Goal: Transaction & Acquisition: Purchase product/service

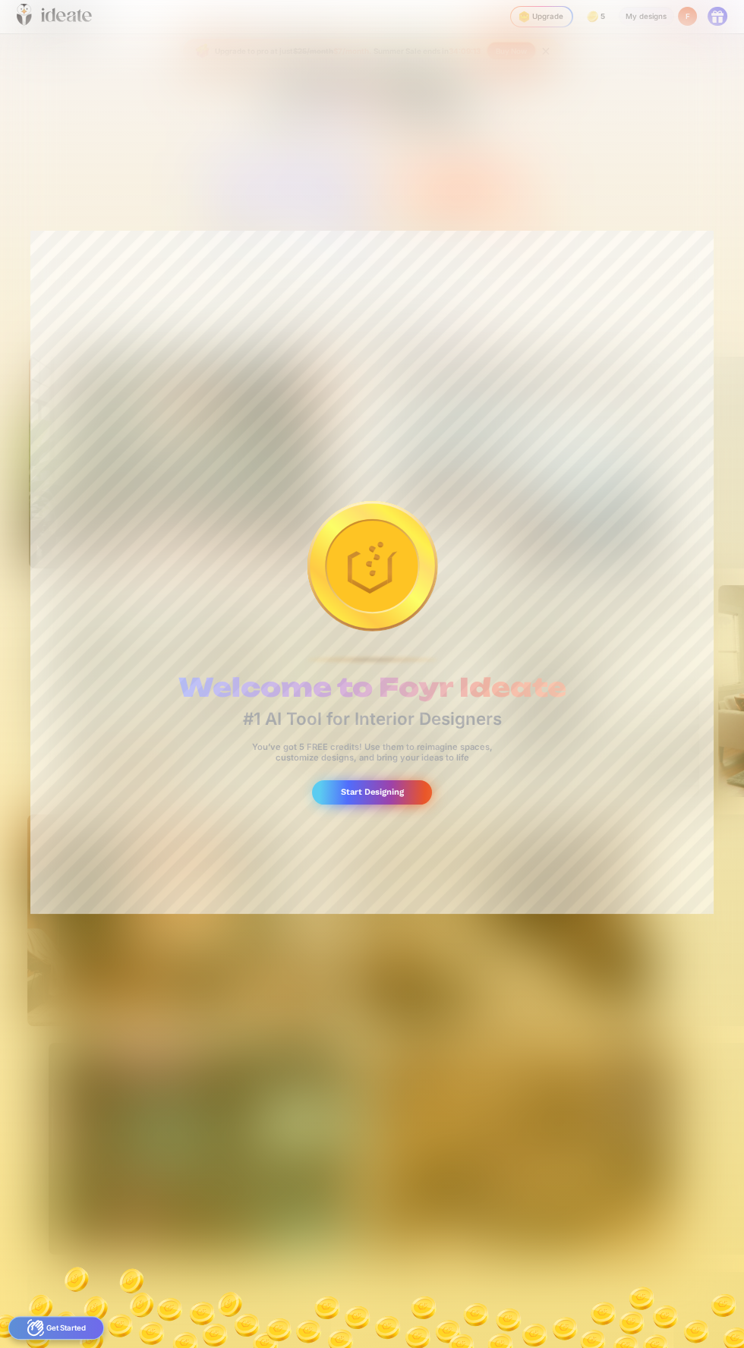
click at [402, 782] on div "Start Designing" at bounding box center [372, 792] width 121 height 25
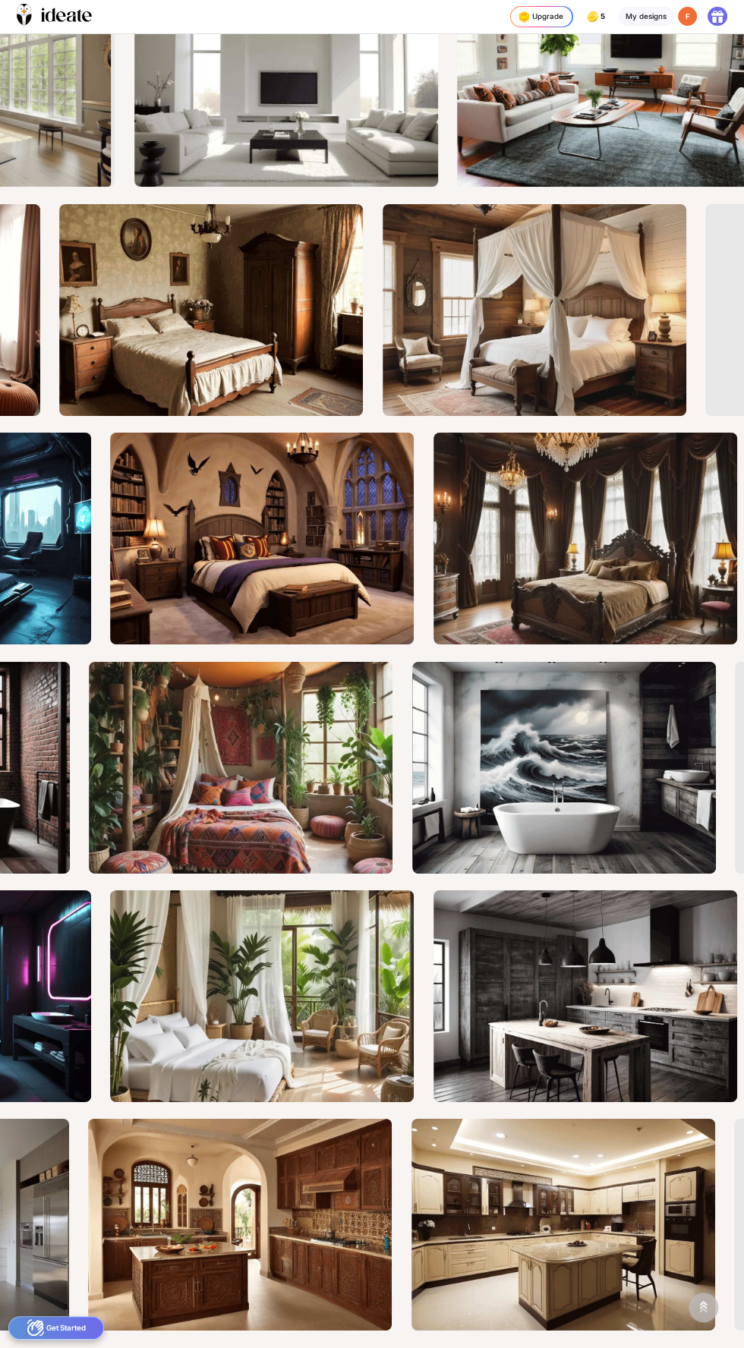
click at [76, 1330] on div "Get Started" at bounding box center [56, 1328] width 96 height 24
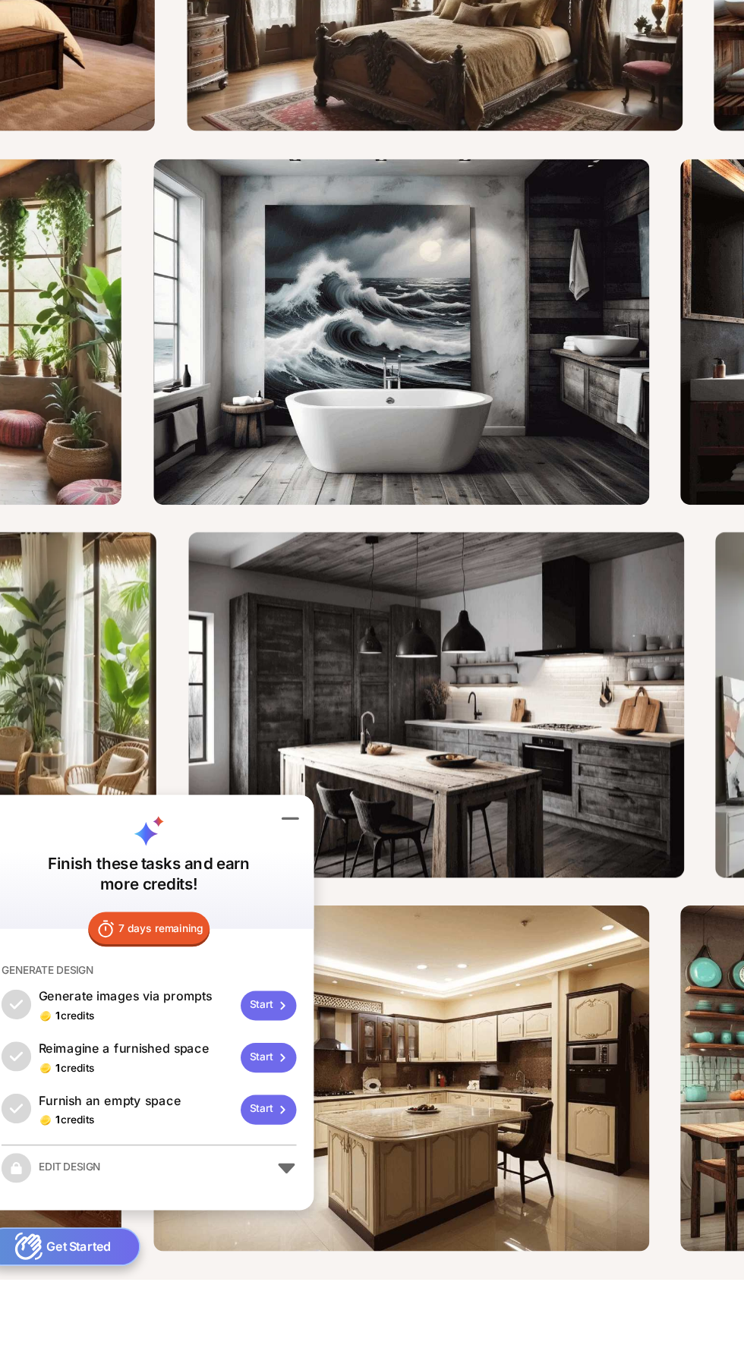
click at [200, 1277] on div "7 days remaining GENERATE DESIGN Generate images via prompts 1 credits Start Re…" at bounding box center [109, 1219] width 202 height 172
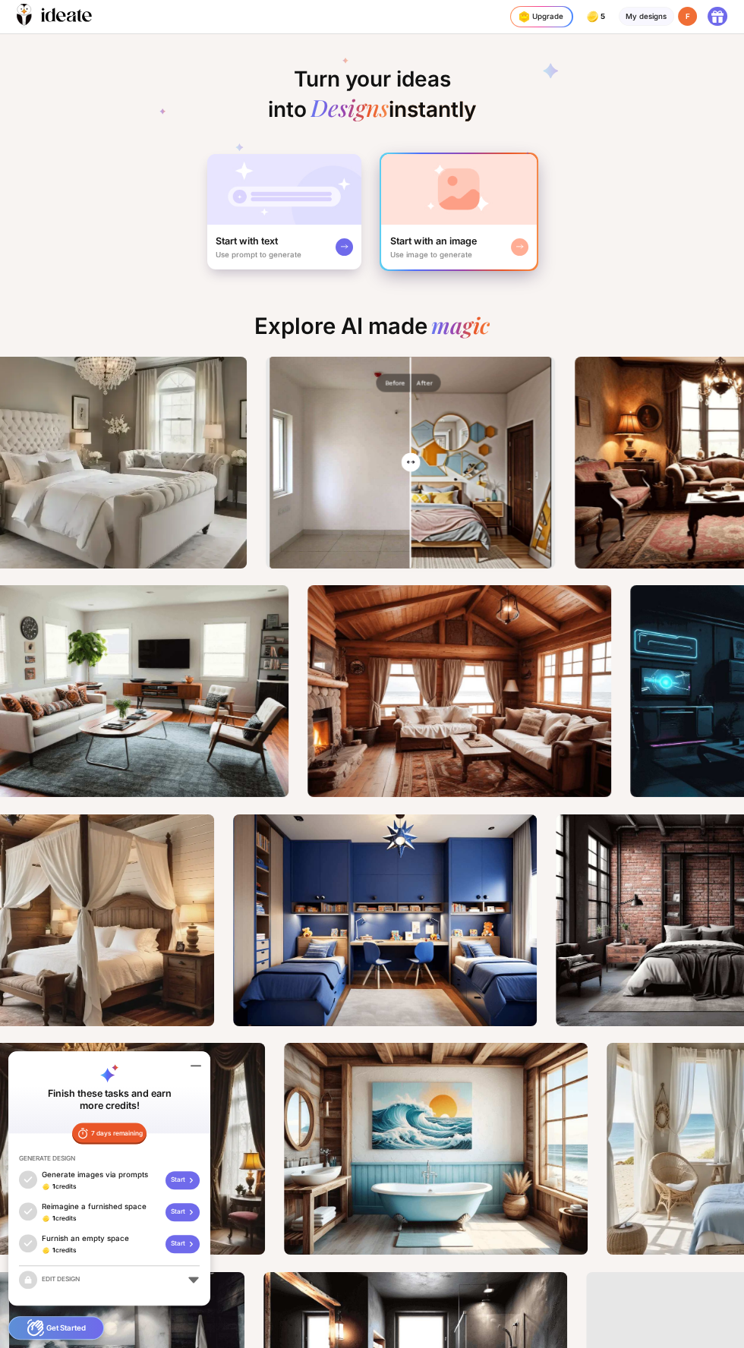
click at [462, 225] on div "Start with an image Use image to generate" at bounding box center [459, 247] width 156 height 45
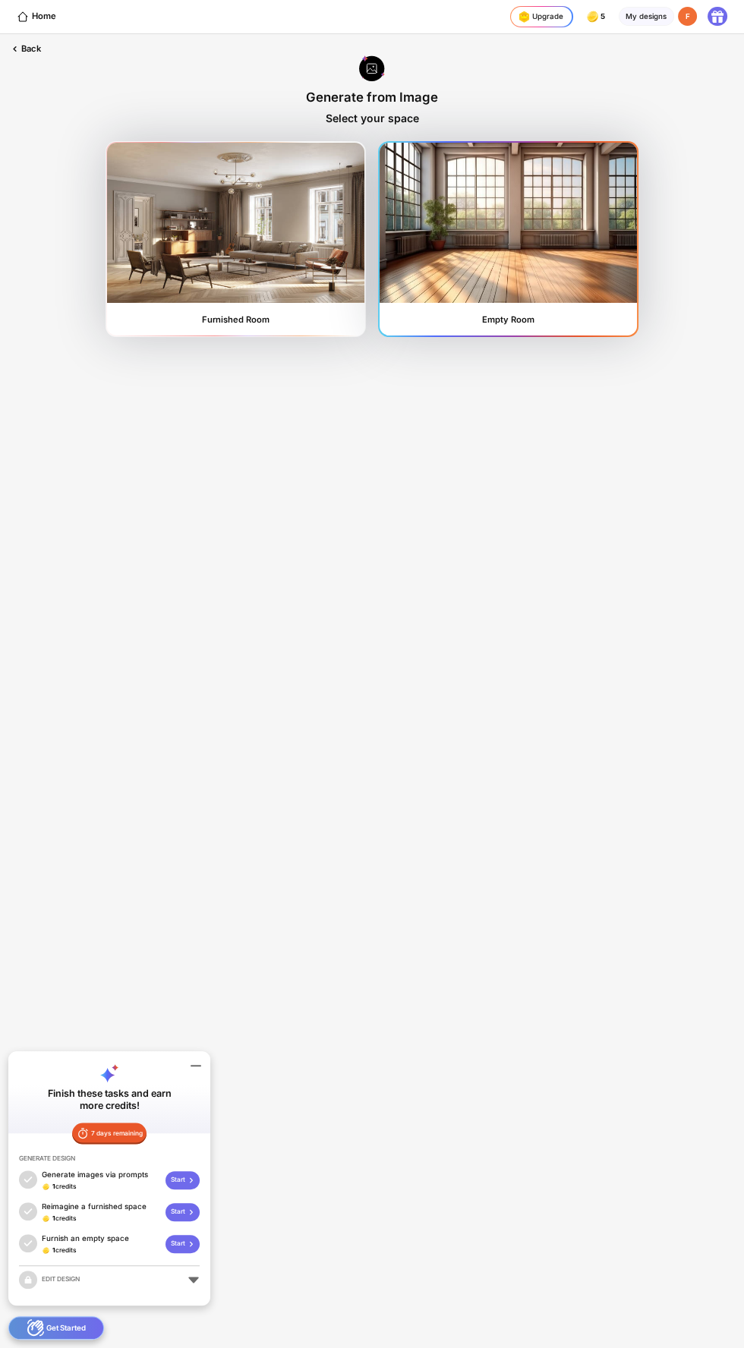
click at [556, 209] on img at bounding box center [508, 222] width 257 height 159
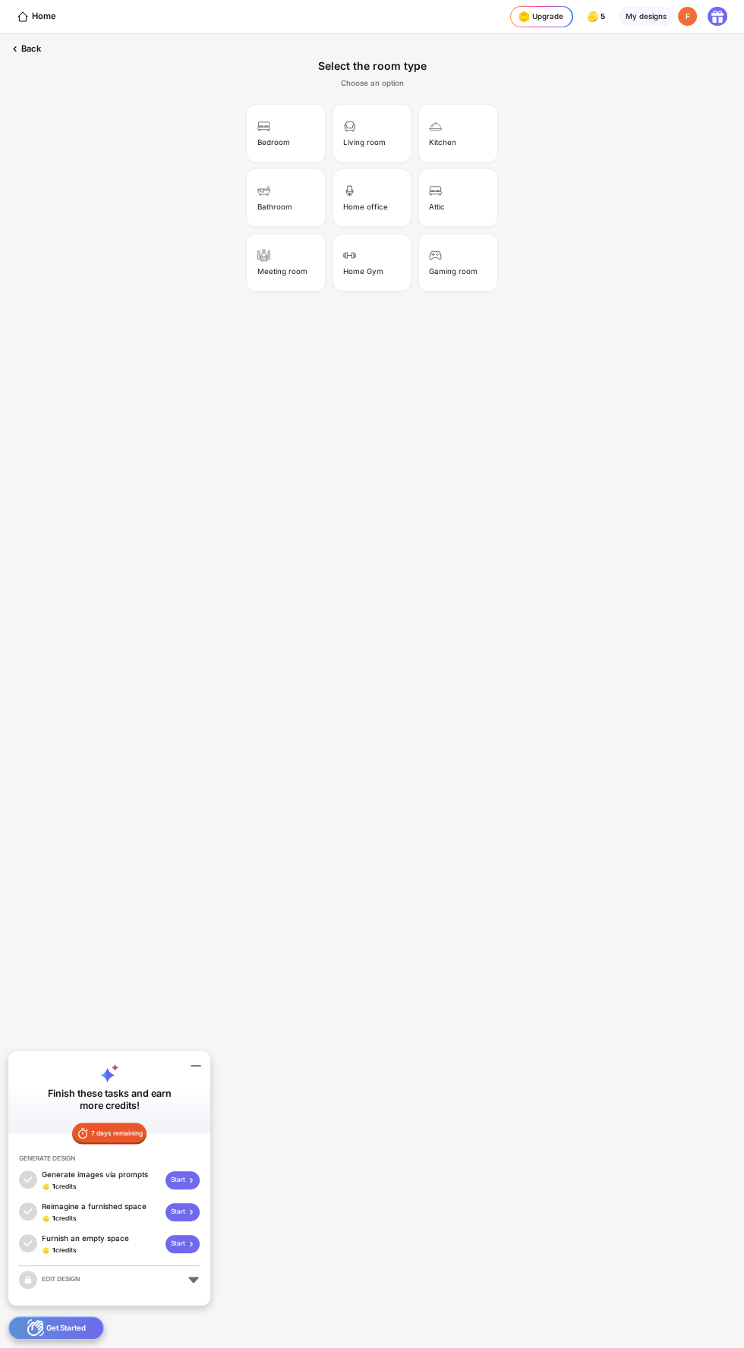
click at [384, 135] on div "Living room" at bounding box center [372, 133] width 74 height 53
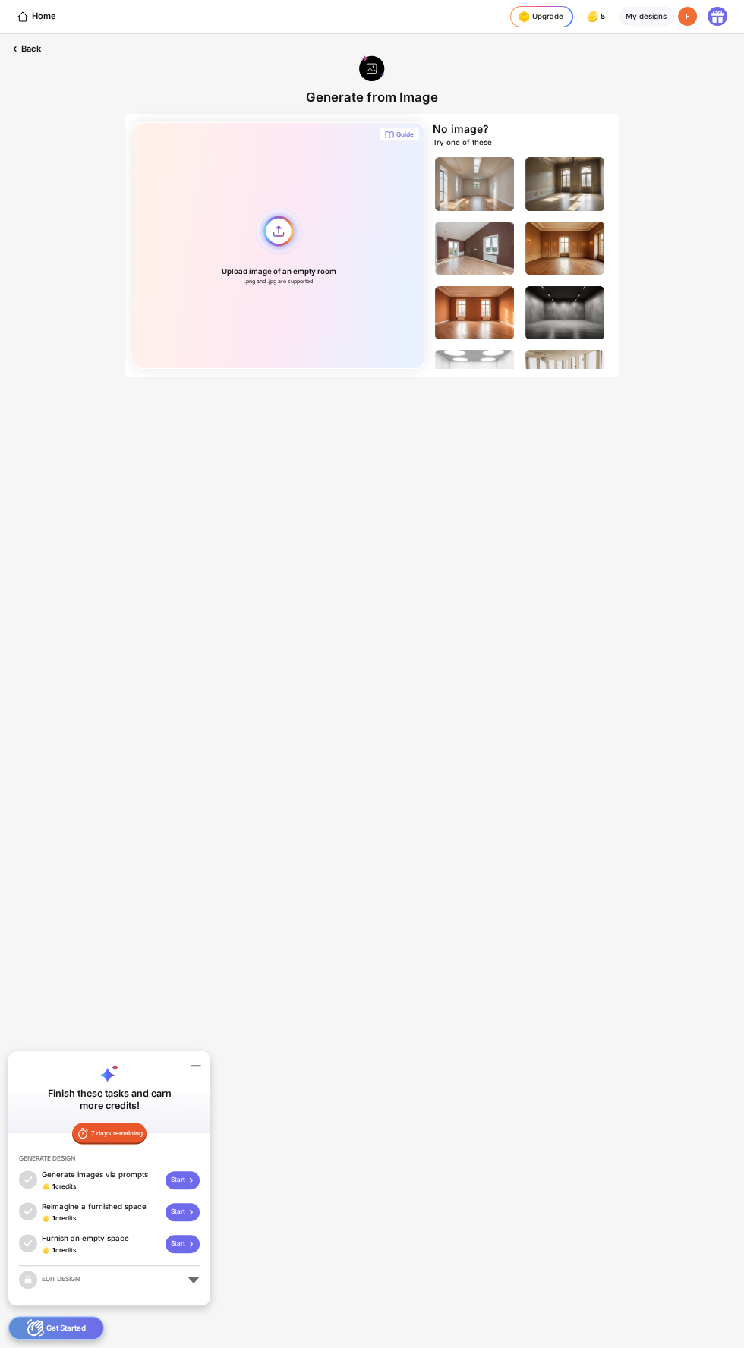
click at [293, 244] on div "Upload image of an empty room .png and .jpg are supported" at bounding box center [279, 245] width 291 height 247
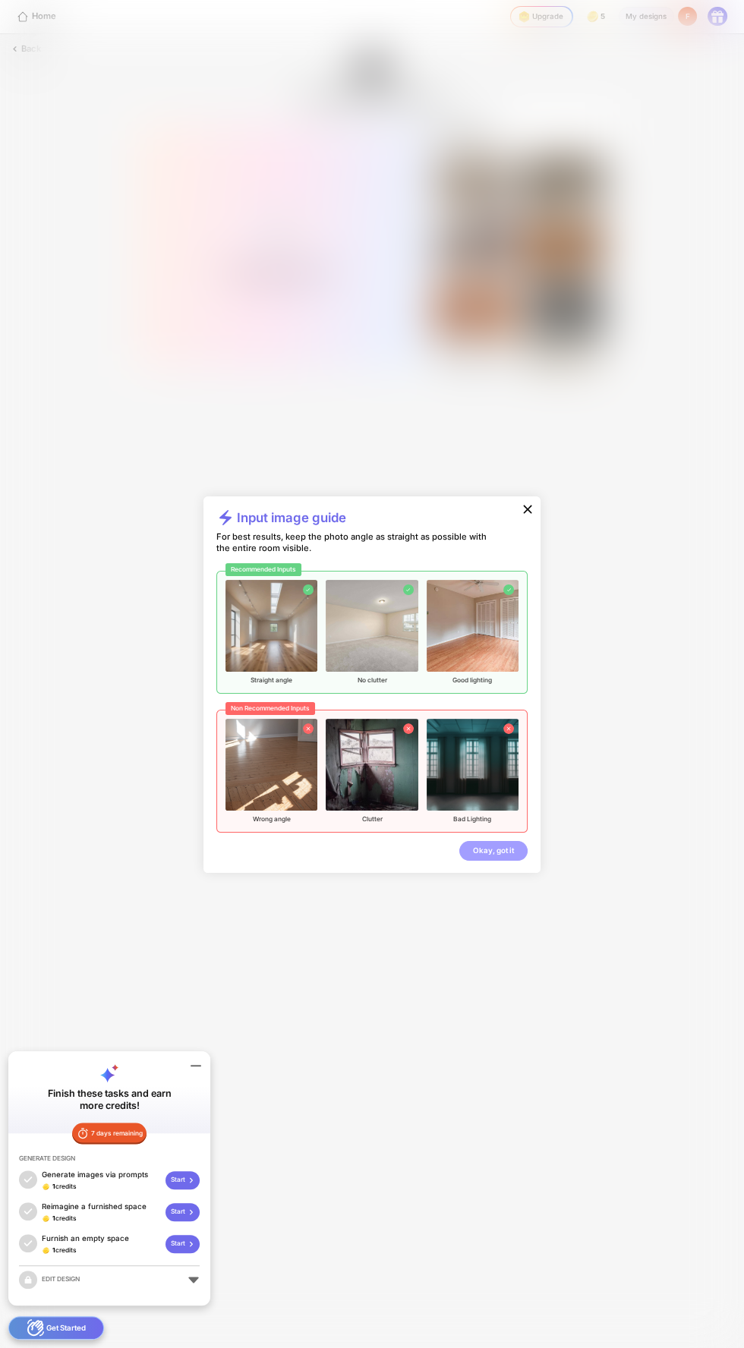
click at [512, 860] on div "Okay, got it" at bounding box center [493, 850] width 68 height 19
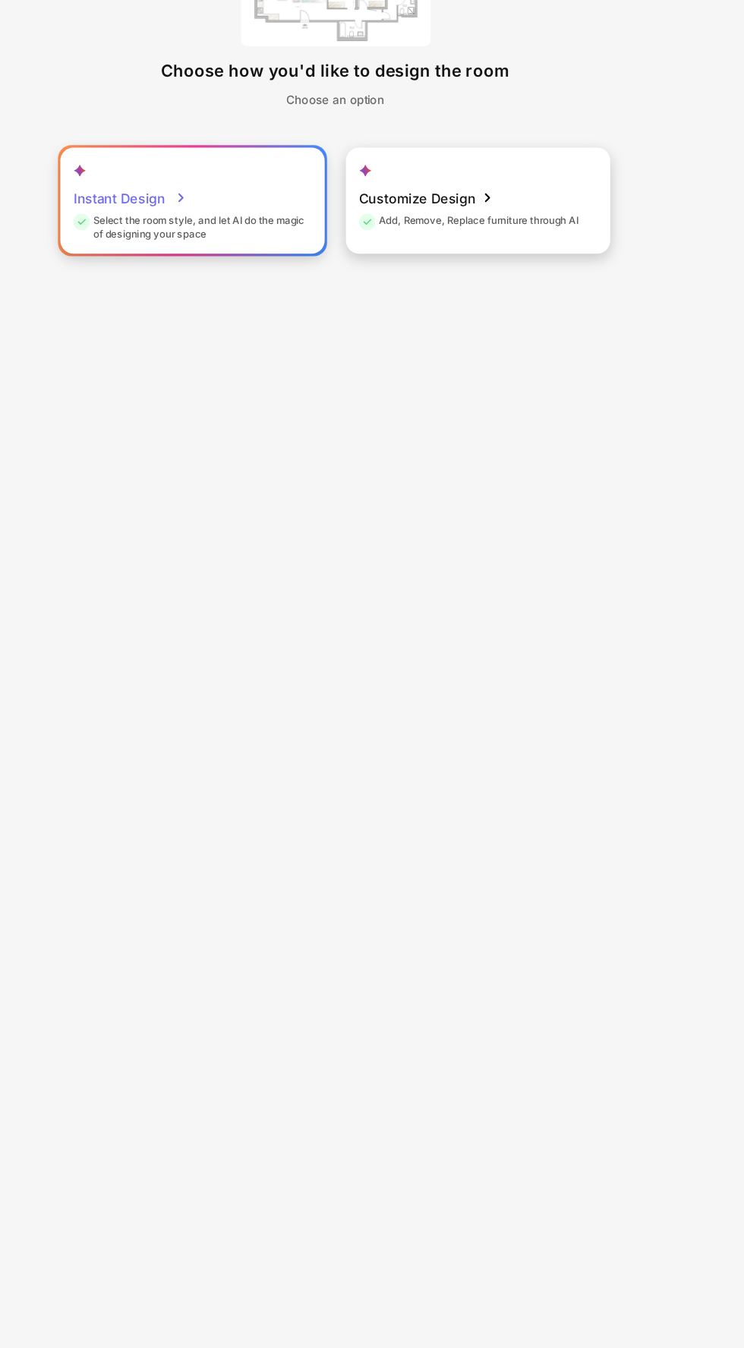
click at [322, 227] on div "Instant Design Select the room style, and let AI do the magic of designing your…" at bounding box center [280, 233] width 170 height 68
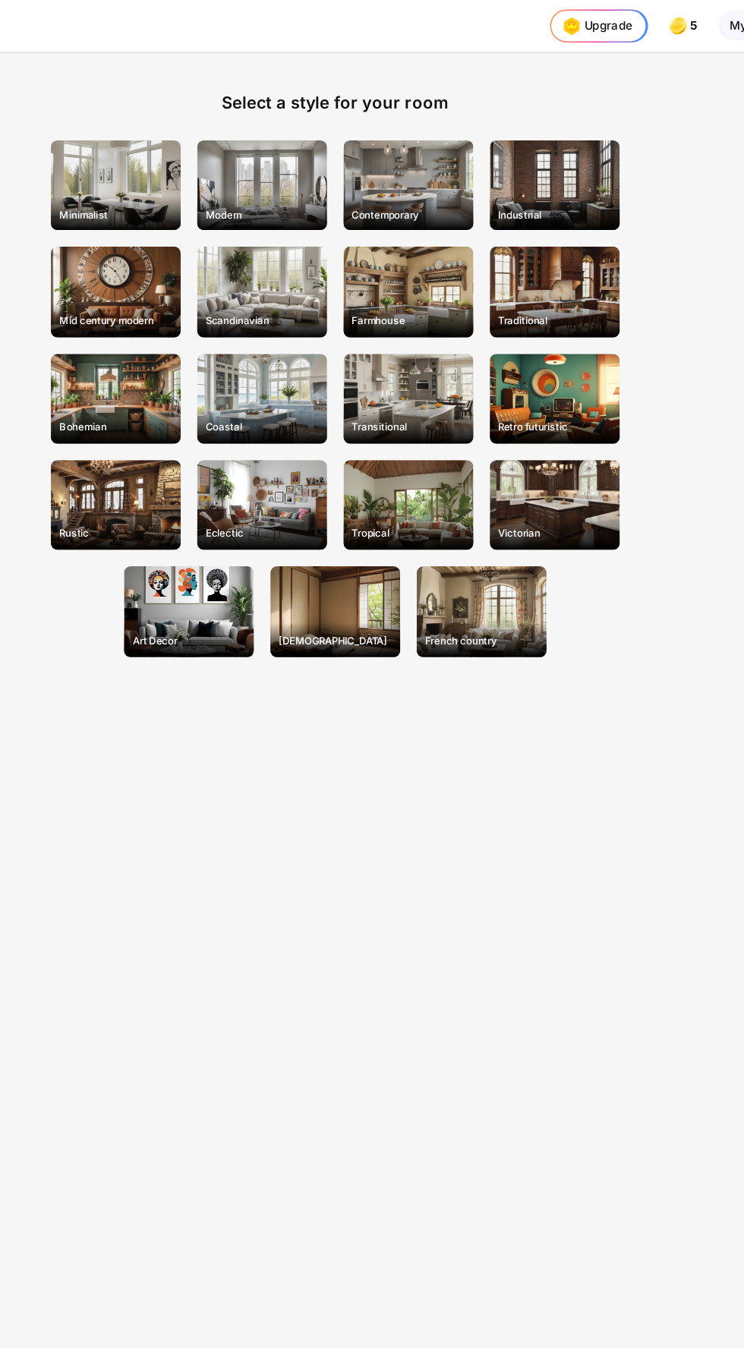
click at [229, 262] on div "Bohemian" at bounding box center [231, 257] width 84 height 58
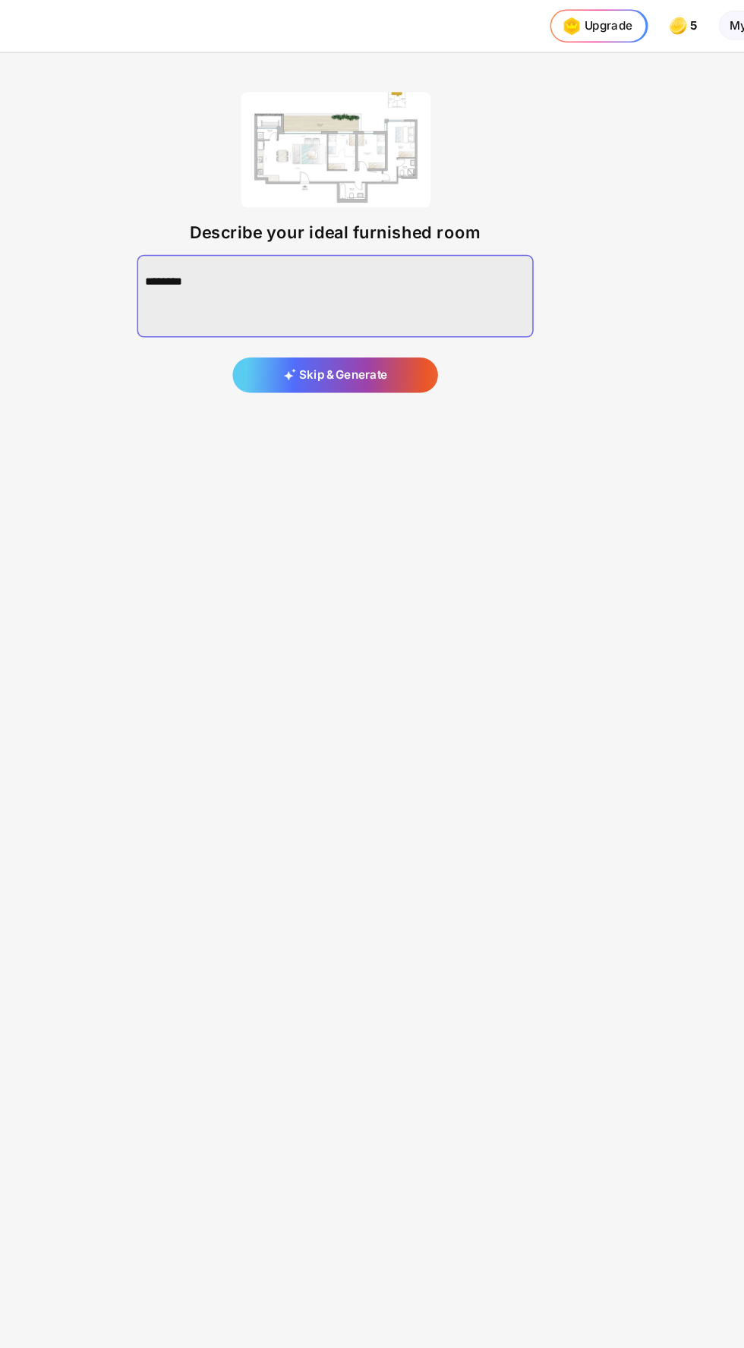
click at [455, 176] on textarea at bounding box center [371, 190] width 255 height 53
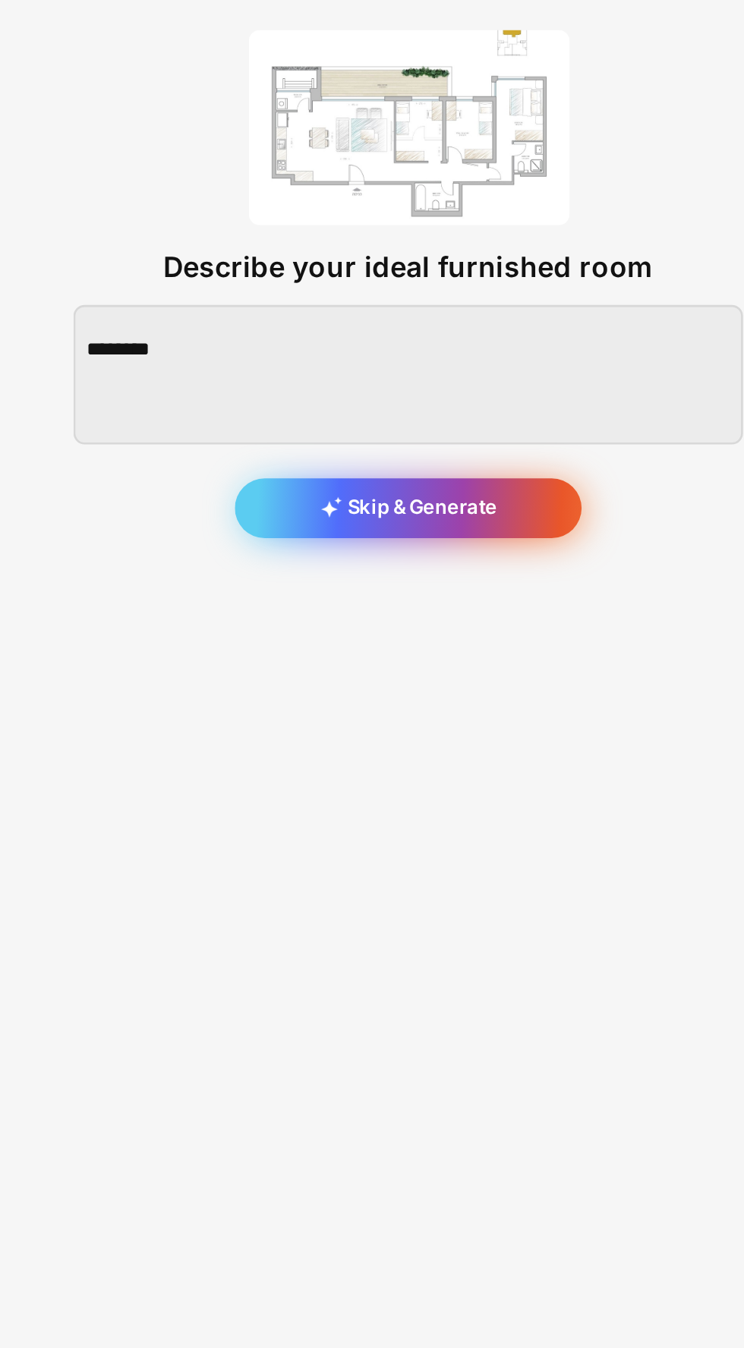
click at [410, 236] on div "Skip & Generate" at bounding box center [372, 242] width 132 height 24
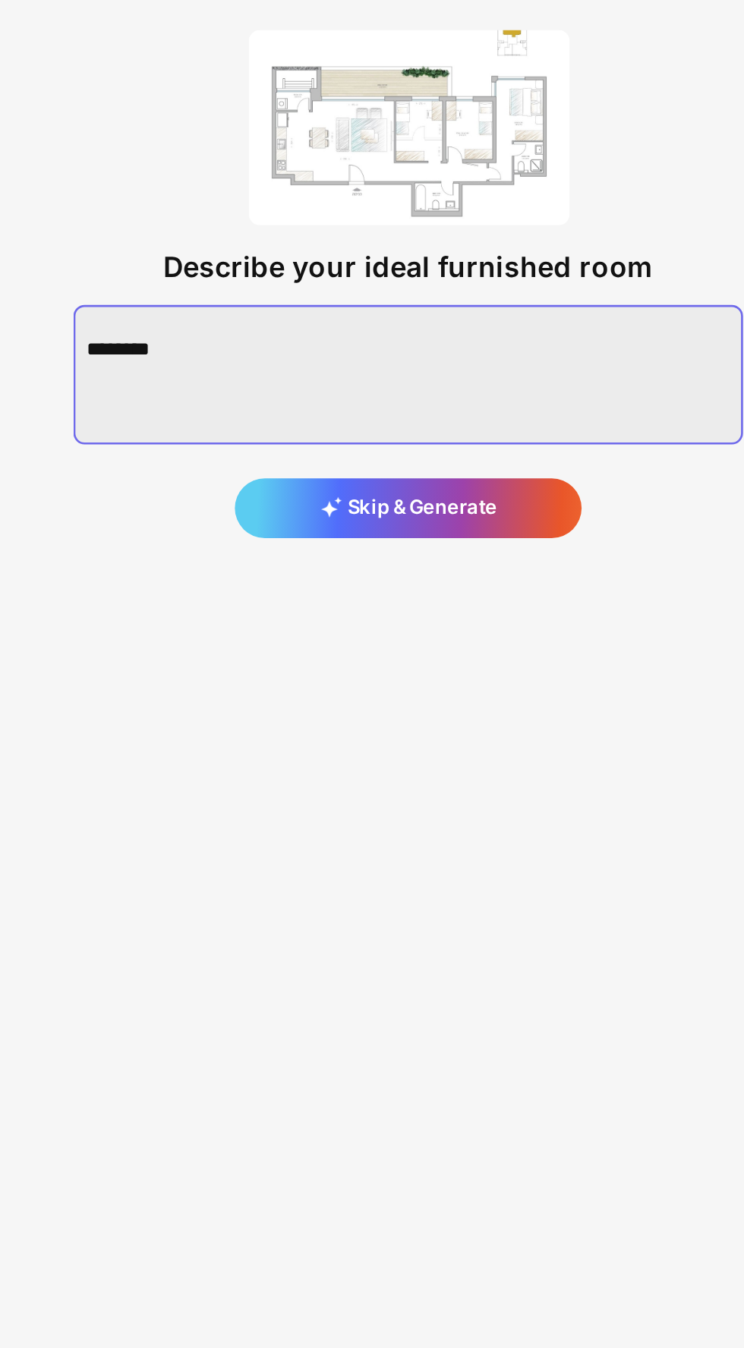
click at [373, 197] on textarea at bounding box center [371, 190] width 255 height 53
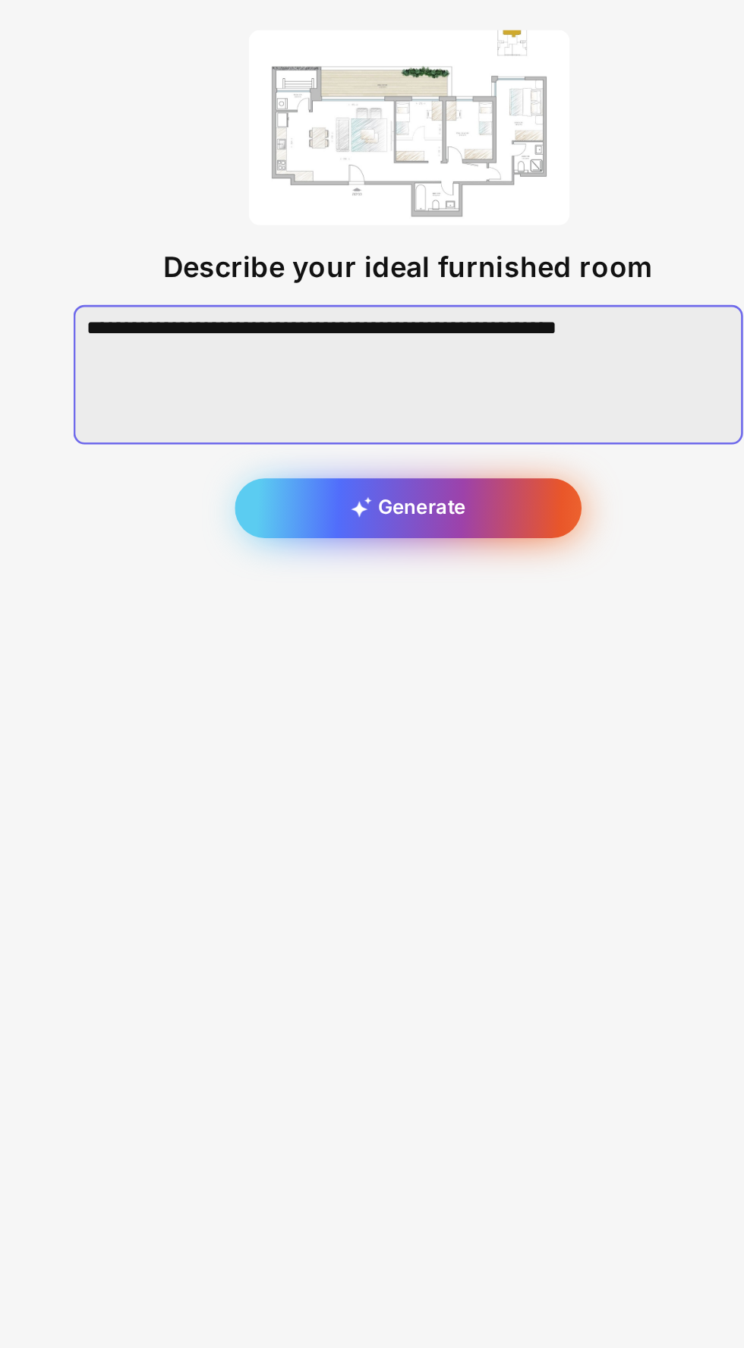
type textarea "**********"
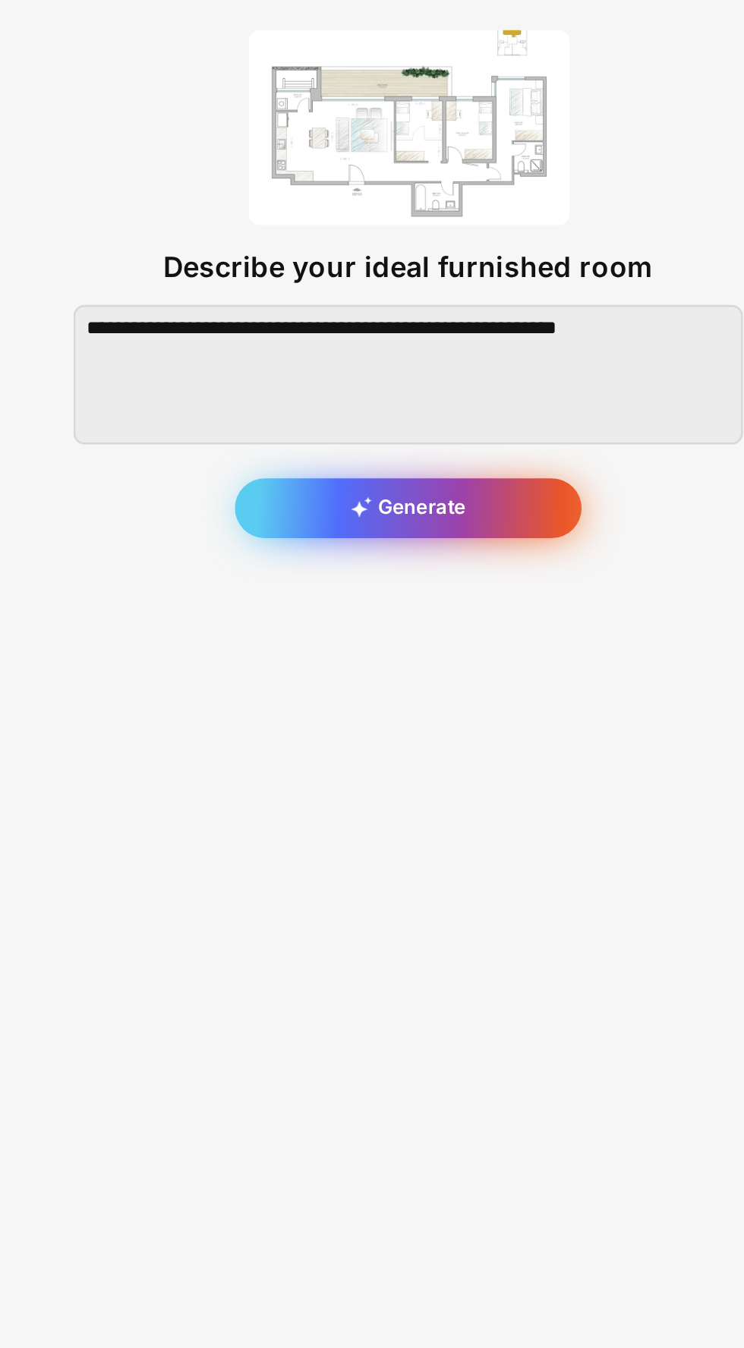
click at [403, 248] on div "Generate" at bounding box center [372, 242] width 132 height 24
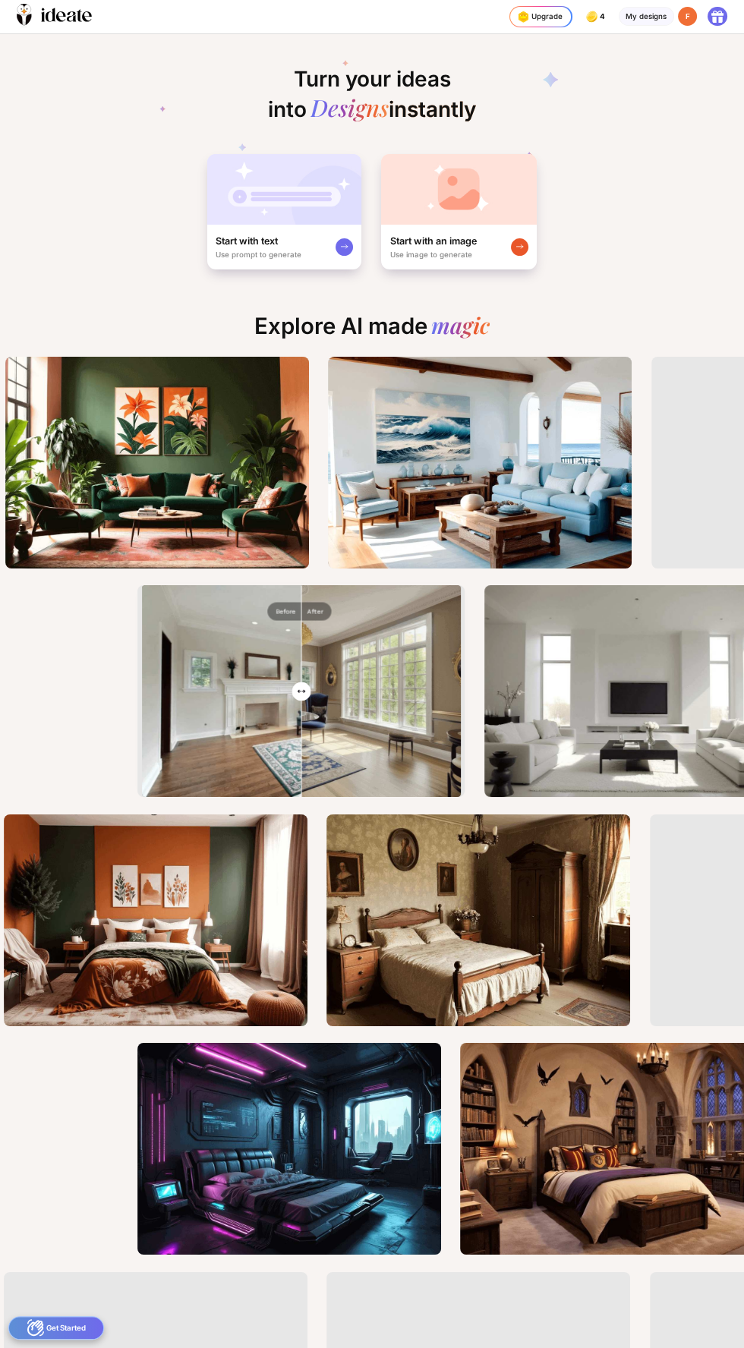
scroll to position [0, 6]
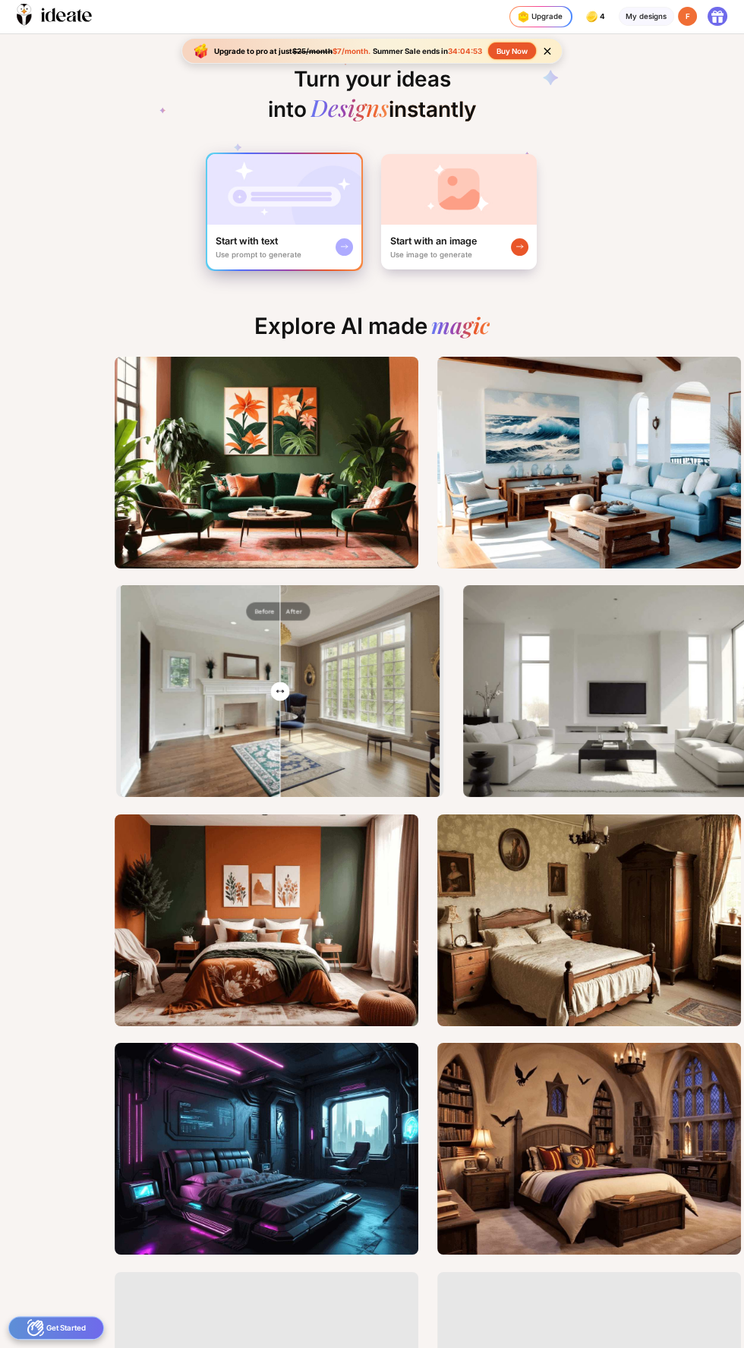
click at [289, 195] on img at bounding box center [284, 189] width 154 height 71
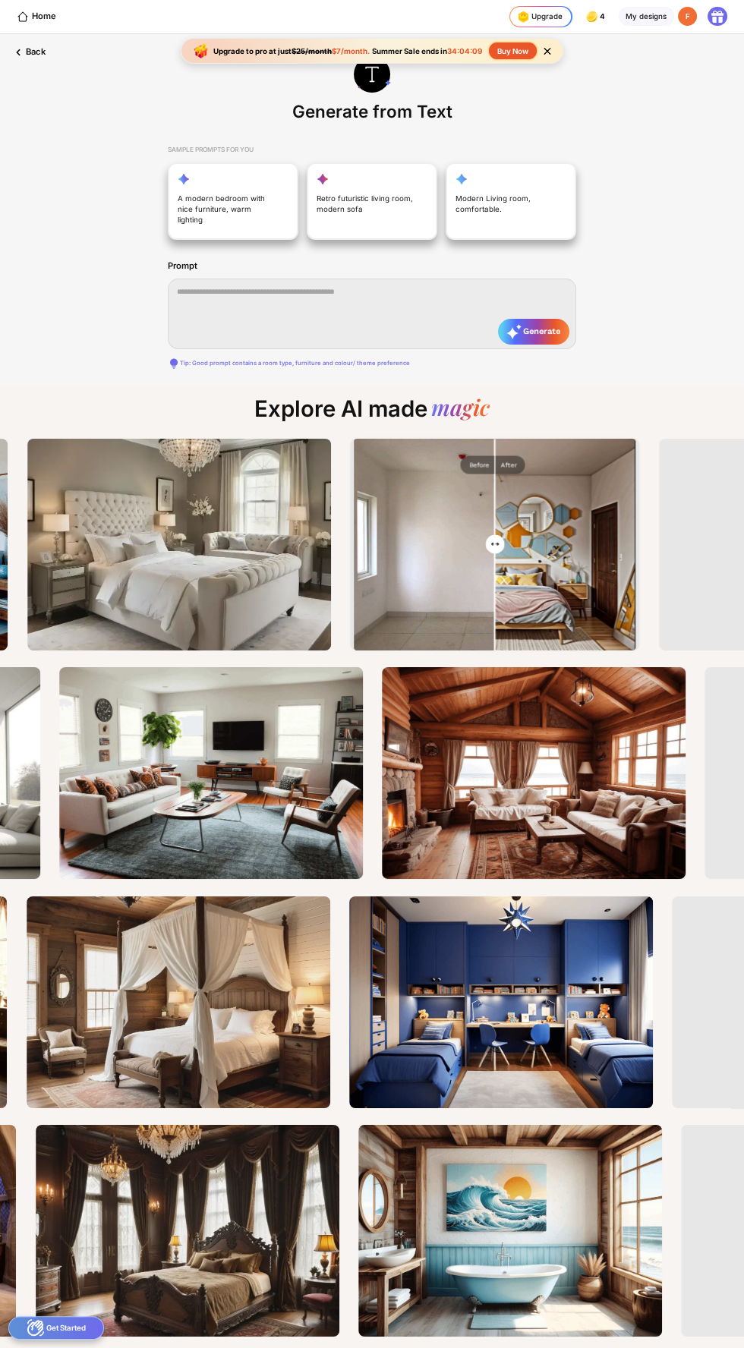
click at [512, 74] on div "Generate from Text SAMPLE PROMPTS FOR YOU A modern bedroom with nice furniture,…" at bounding box center [372, 210] width 744 height 353
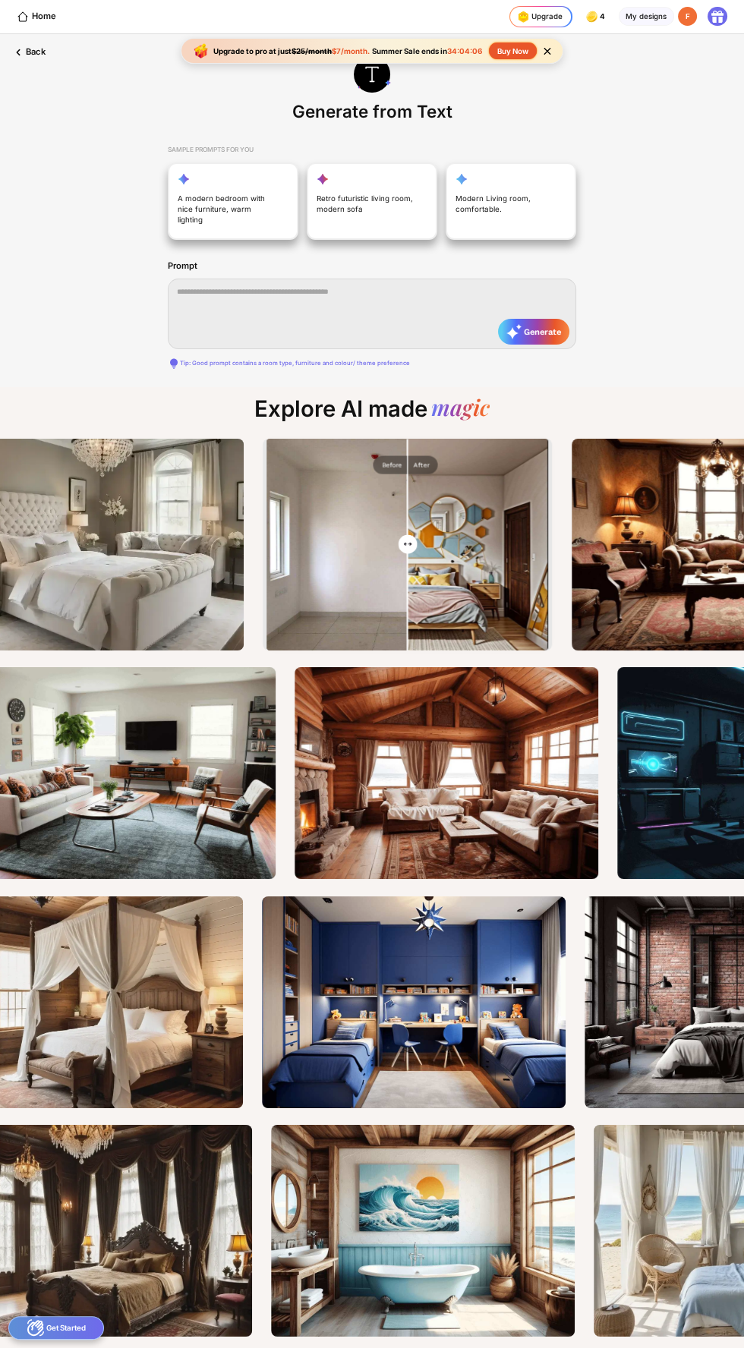
click at [520, 68] on div "Generate from Text SAMPLE PROMPTS FOR YOU A modern bedroom with nice furniture,…" at bounding box center [372, 210] width 744 height 353
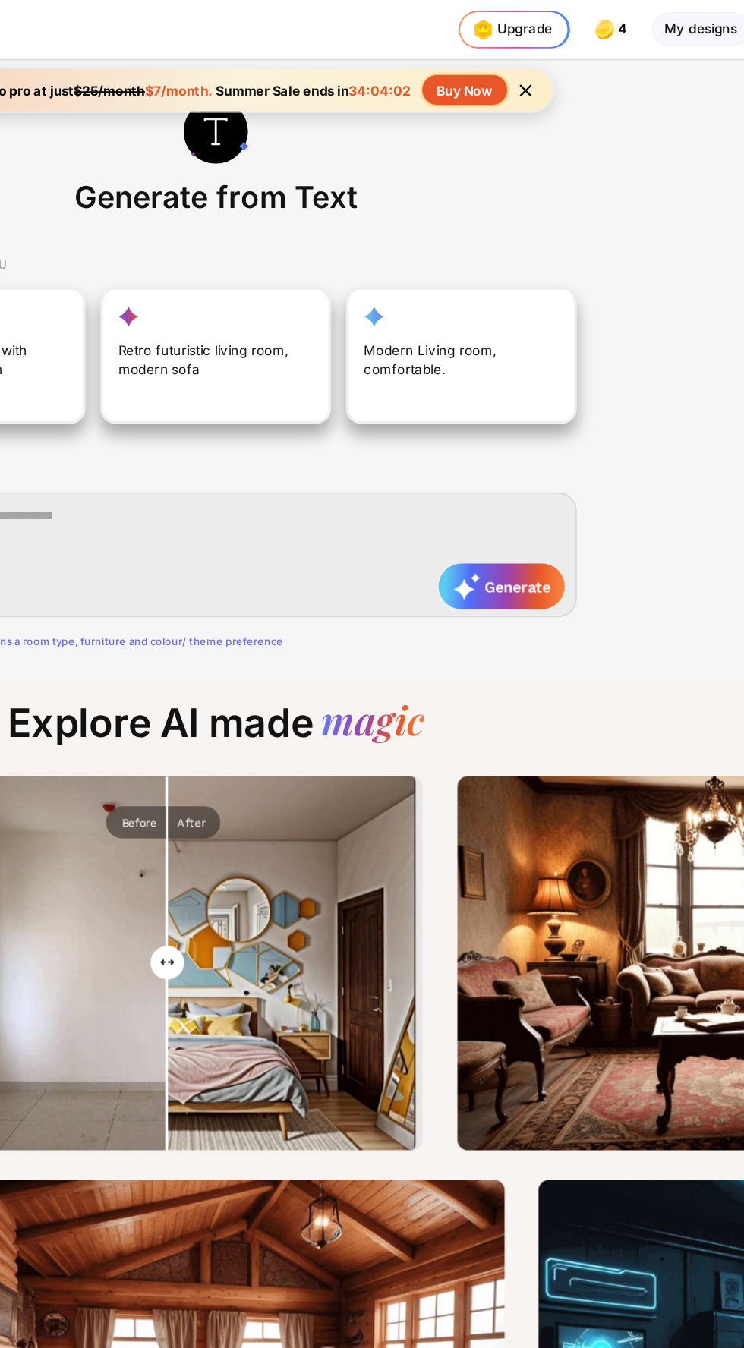
click at [519, 55] on div "Buy Now" at bounding box center [513, 51] width 48 height 17
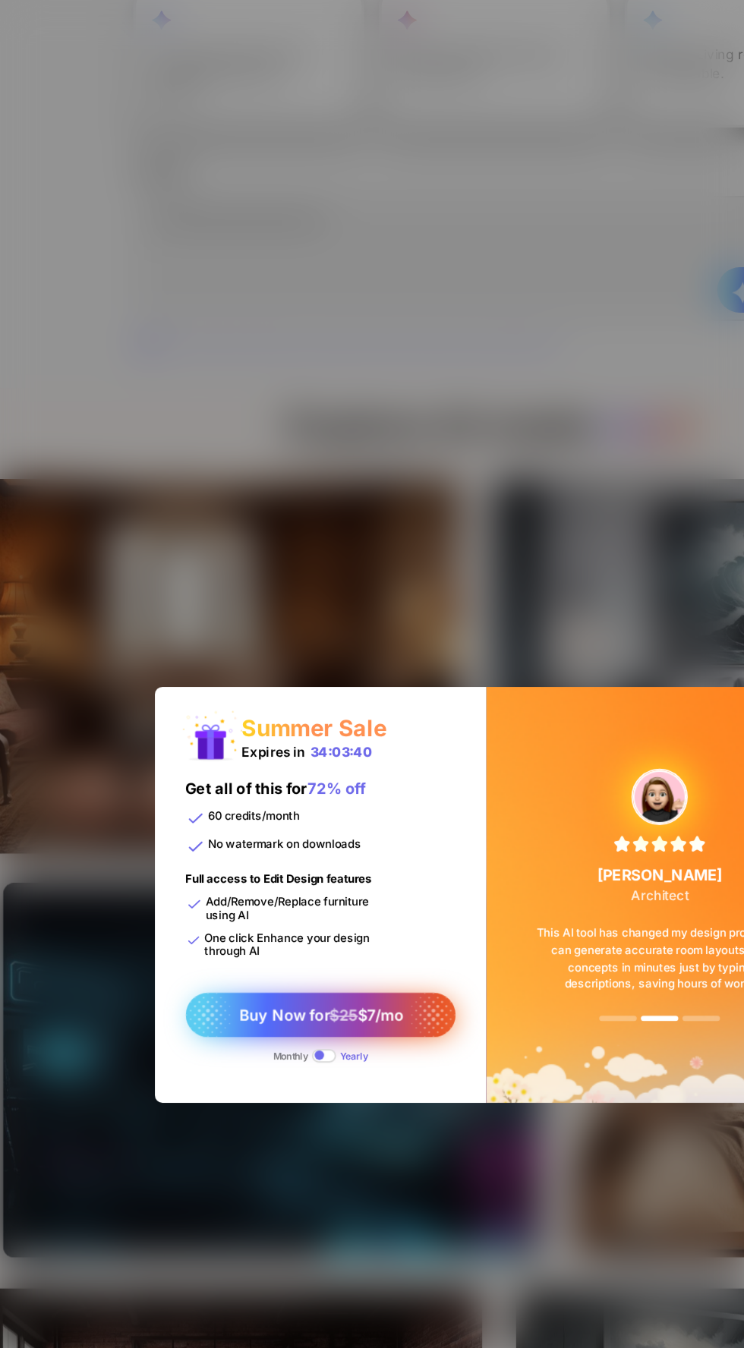
click at [320, 755] on div "Buy Now for $25 $7/mo" at bounding box center [273, 742] width 153 height 26
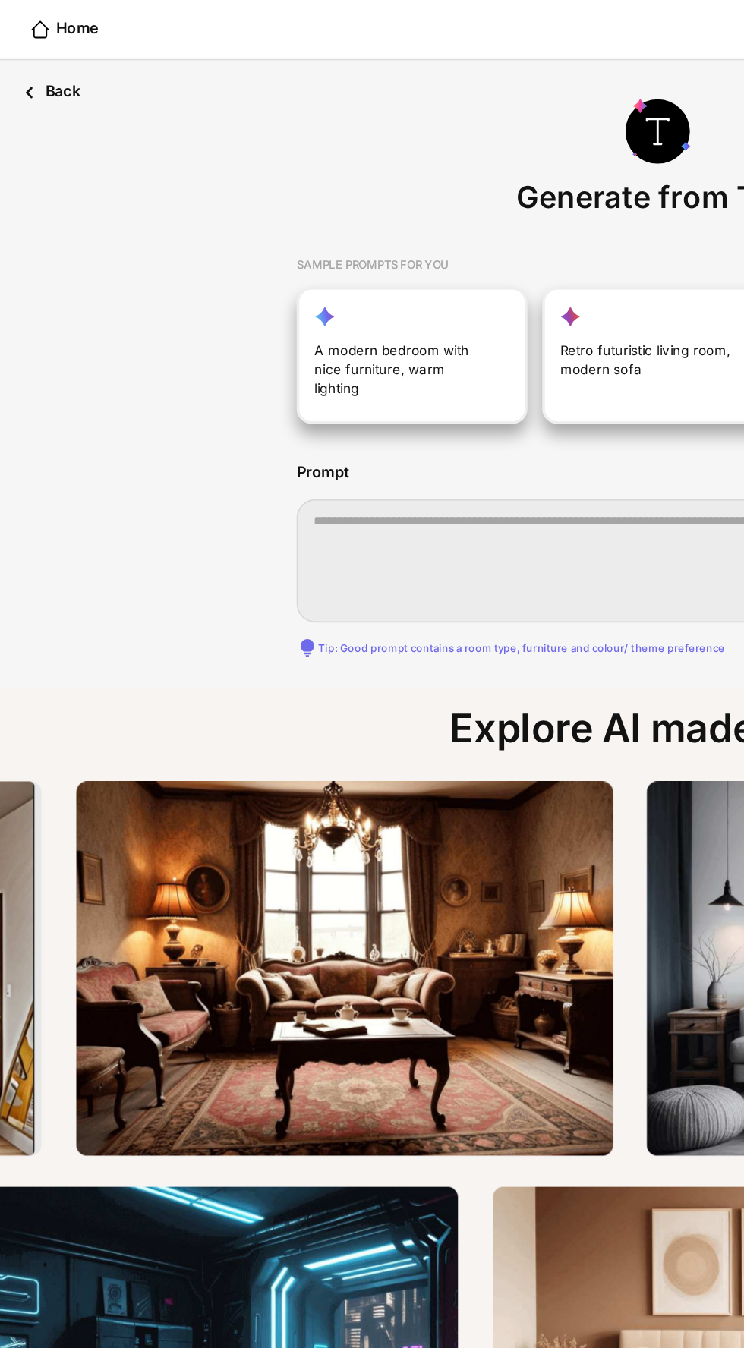
click at [34, 52] on div "Back" at bounding box center [28, 52] width 56 height 36
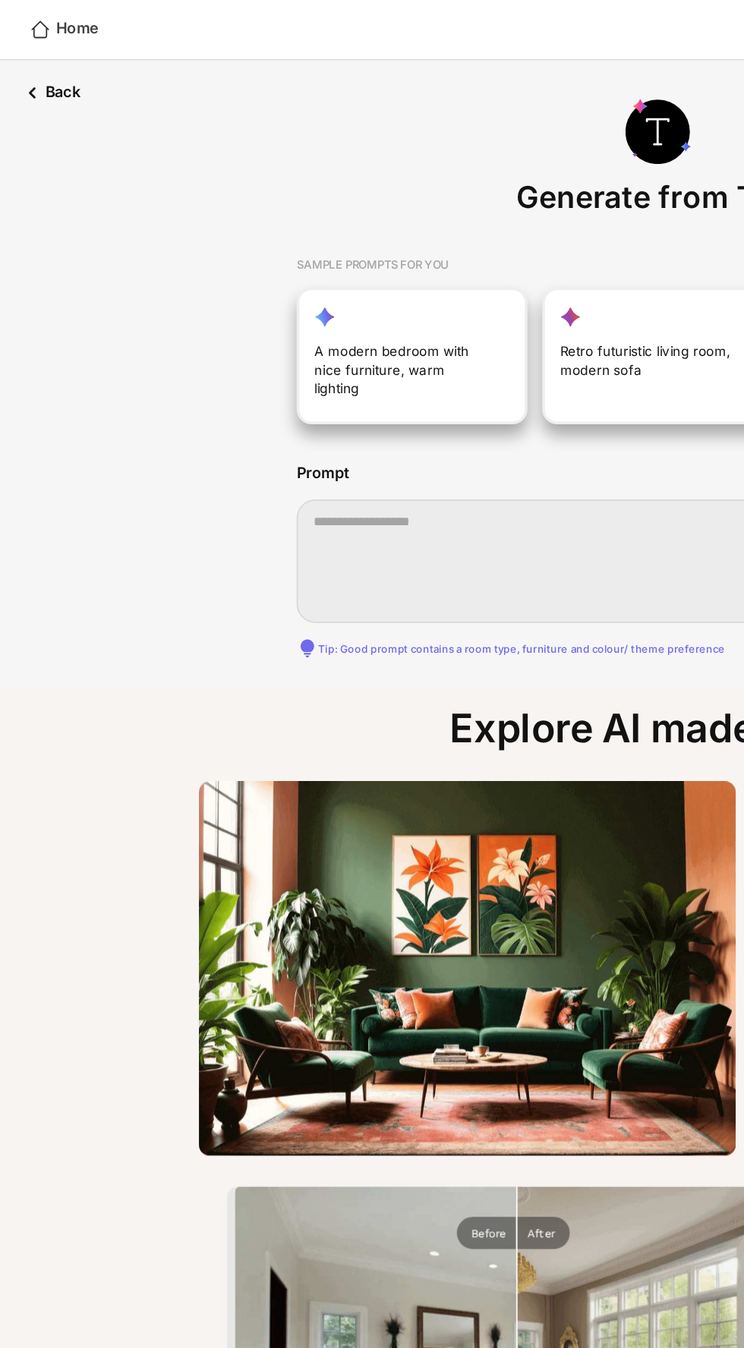
click at [43, 17] on div "Home" at bounding box center [36, 17] width 39 height 13
